Goal: Check status: Check status

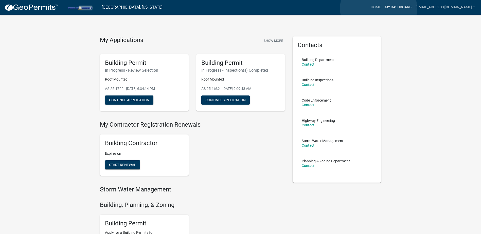
click at [383, 8] on link "My Dashboard" at bounding box center [398, 8] width 31 height 10
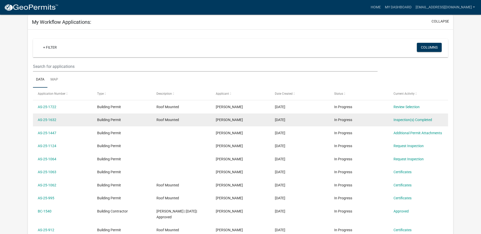
scroll to position [25, 0]
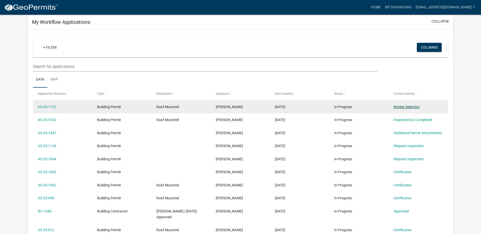
click at [412, 106] on link "Review Selection" at bounding box center [406, 107] width 26 height 4
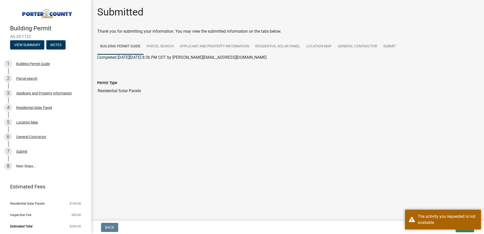
click at [445, 184] on main "Submitted Thank you for submitting your information. You may view the submitted…" at bounding box center [287, 109] width 393 height 219
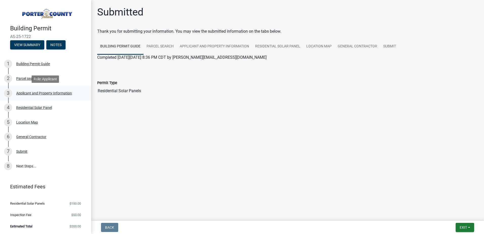
click at [31, 95] on div "Applicant and Property Information" at bounding box center [44, 93] width 56 height 4
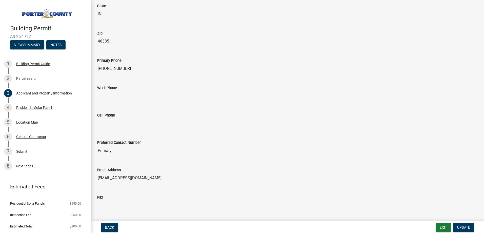
scroll to position [621, 0]
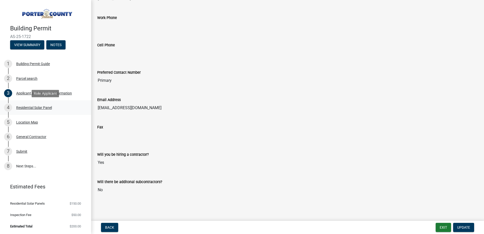
click at [30, 106] on div "Residential Solar Panel" at bounding box center [34, 108] width 36 height 4
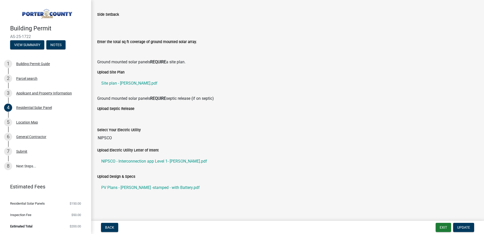
scroll to position [144, 0]
click at [191, 163] on link "NIPSCO - Interconnection app Level 1- [PERSON_NAME].pdf" at bounding box center [287, 161] width 381 height 12
click at [27, 165] on link "8 Next Steps..." at bounding box center [45, 166] width 91 height 15
click at [26, 166] on link "8 Next Steps..." at bounding box center [45, 166] width 91 height 15
drag, startPoint x: 42, startPoint y: 199, endPoint x: 42, endPoint y: 196, distance: 2.8
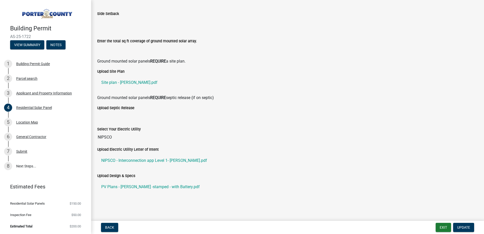
click at [42, 198] on li "Residential Solar Panels $150.00" at bounding box center [45, 203] width 91 height 11
drag, startPoint x: 34, startPoint y: 38, endPoint x: 11, endPoint y: 37, distance: 23.1
click at [11, 37] on span "AS-25-1722" at bounding box center [45, 36] width 71 height 5
copy span "AS-25-1722"
